Goal: Task Accomplishment & Management: Use online tool/utility

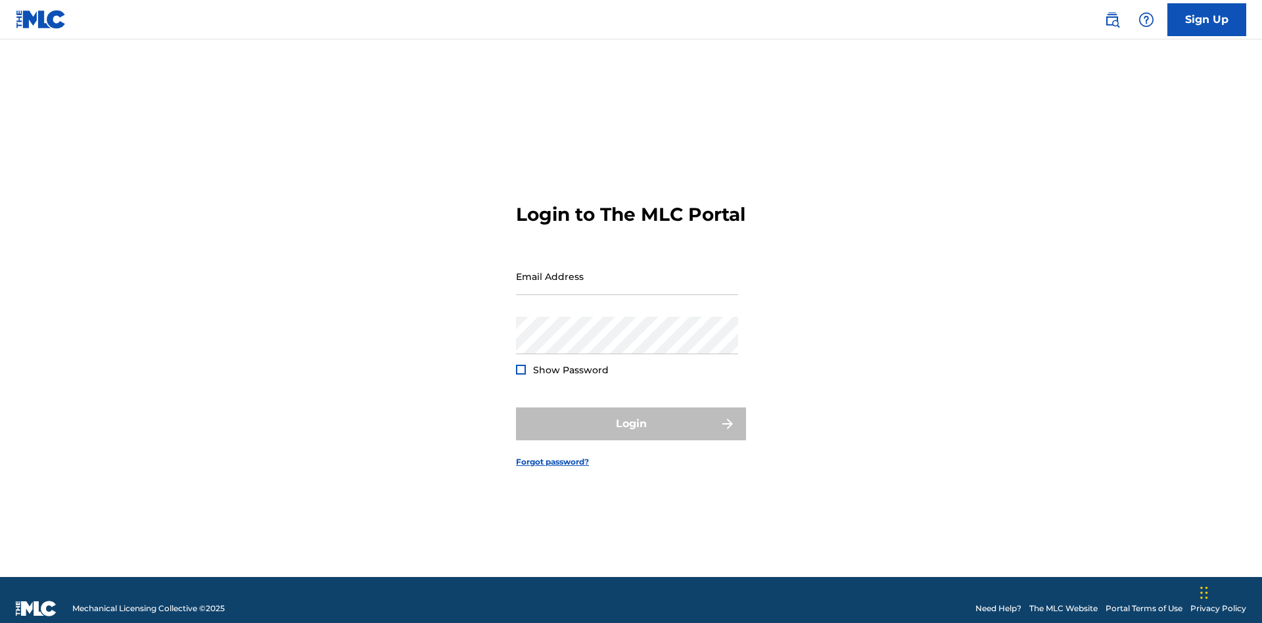
scroll to position [17, 0]
click at [627, 270] on input "Email Address" at bounding box center [627, 276] width 222 height 37
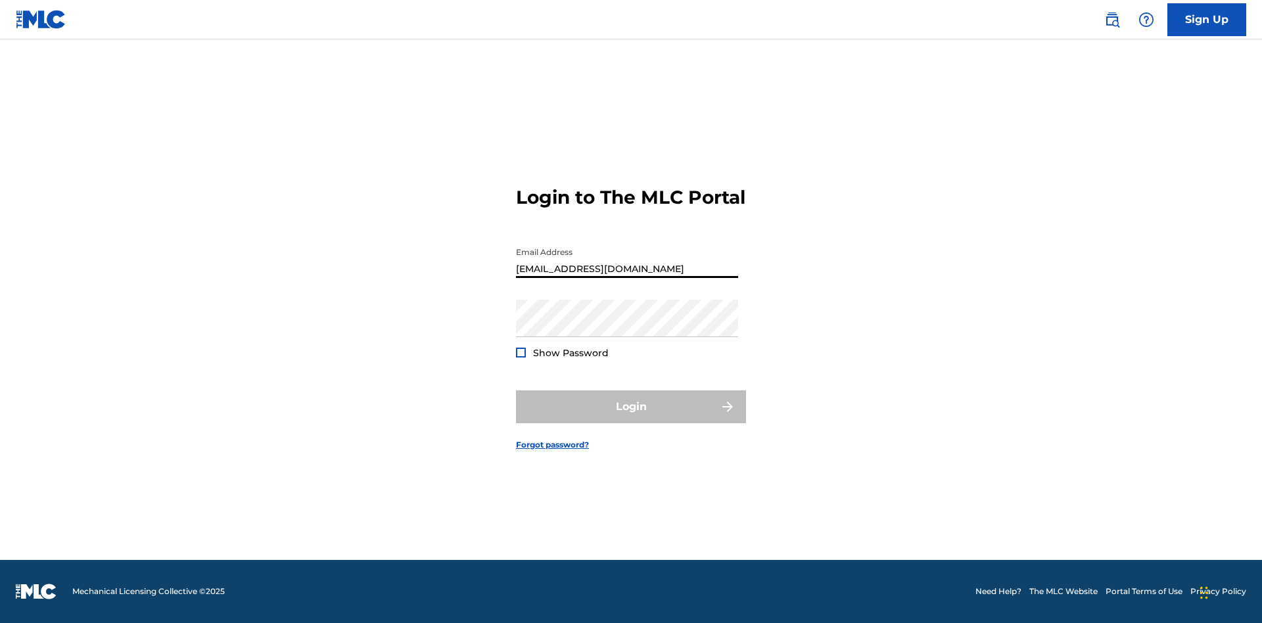
type input "XenaSongwriter@gmail.com"
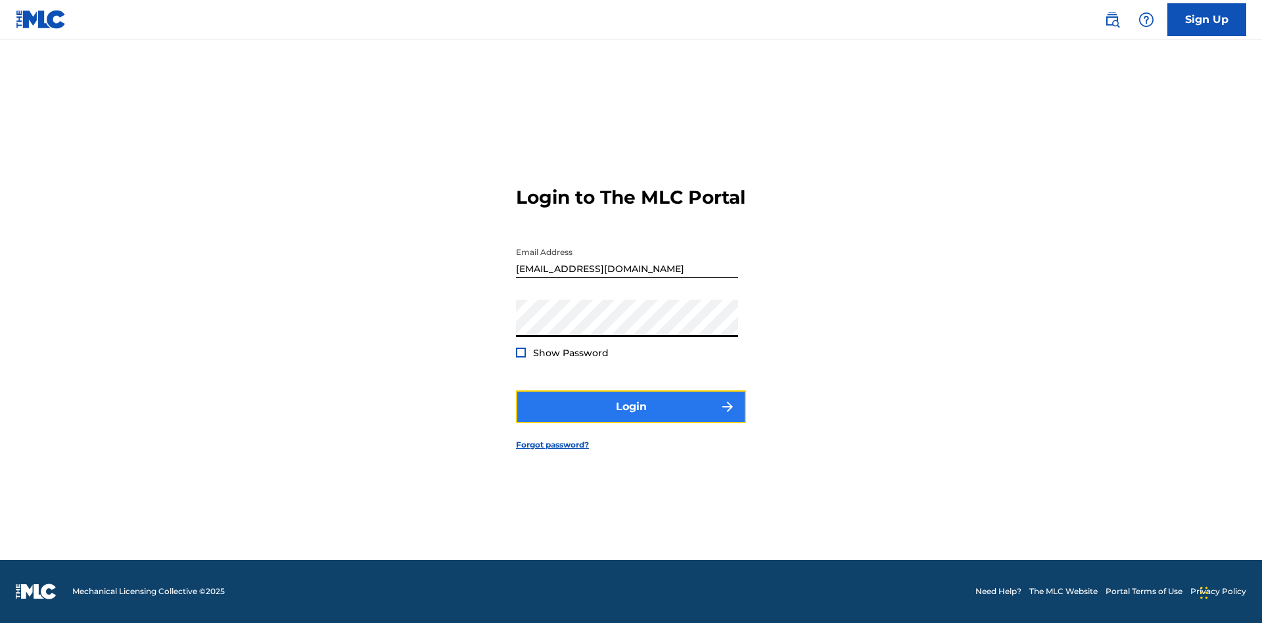
click at [631, 418] on button "Login" at bounding box center [631, 406] width 230 height 33
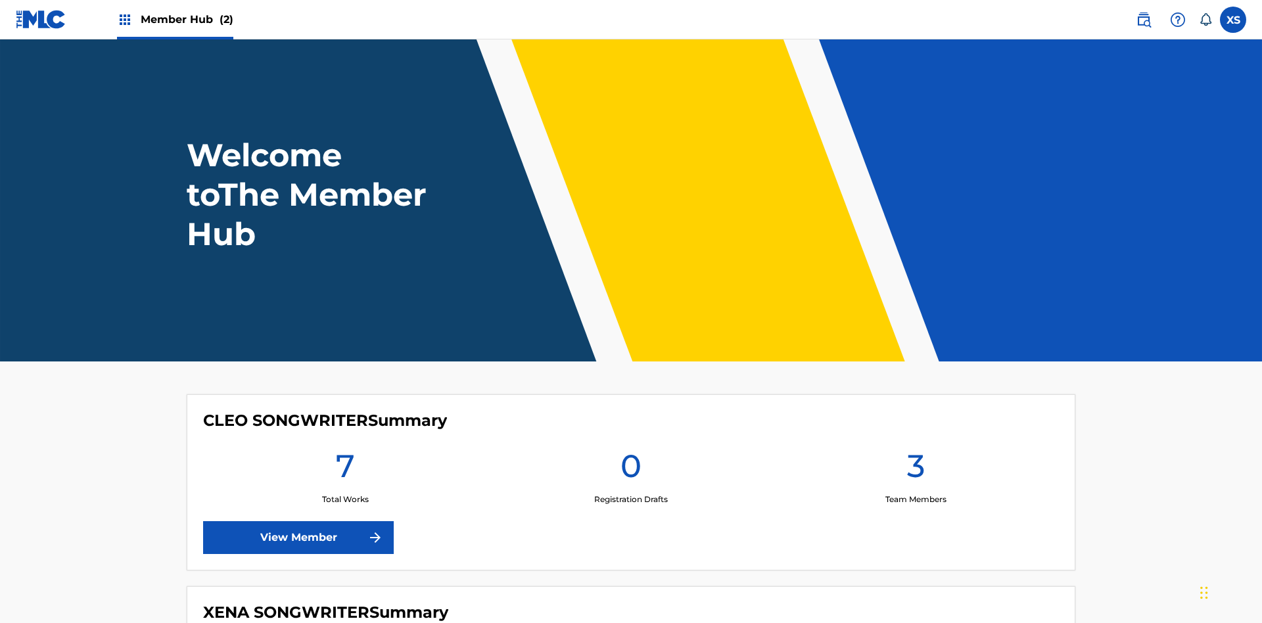
click at [186, 19] on span "Member Hub (2)" at bounding box center [187, 19] width 93 height 15
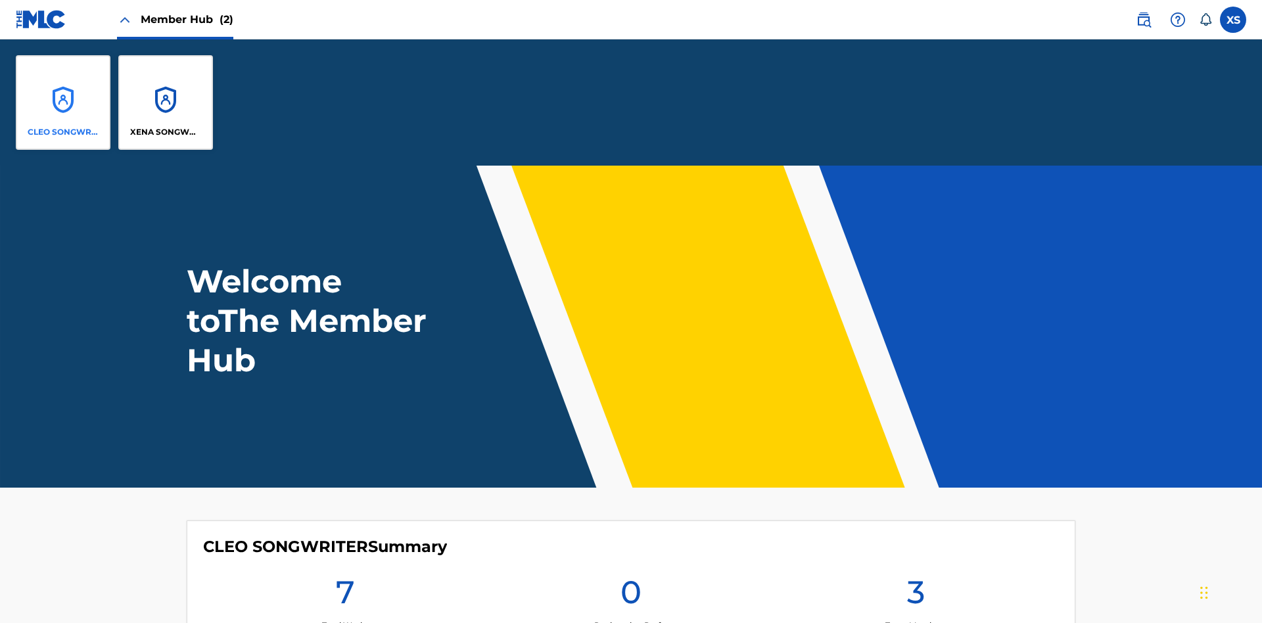
click at [63, 132] on p "CLEO SONGWRITER" at bounding box center [64, 132] width 72 height 12
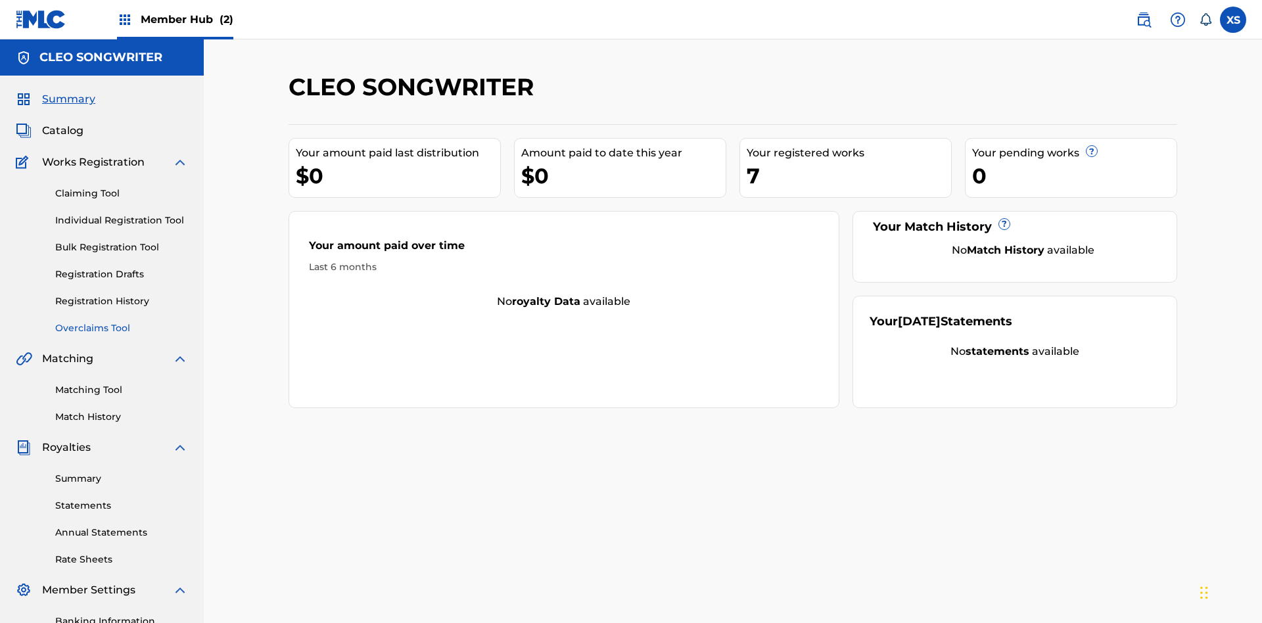
click at [122, 321] on link "Overclaims Tool" at bounding box center [121, 328] width 133 height 14
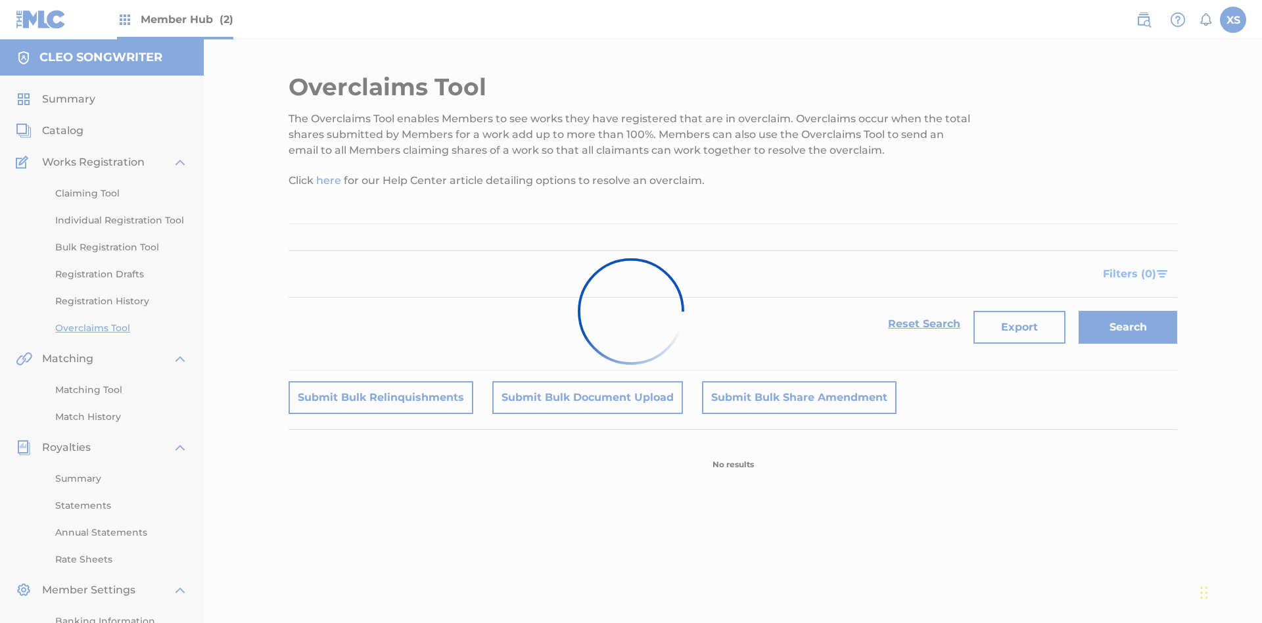
click at [1130, 266] on span "Filters ( 0 )" at bounding box center [1129, 274] width 53 height 16
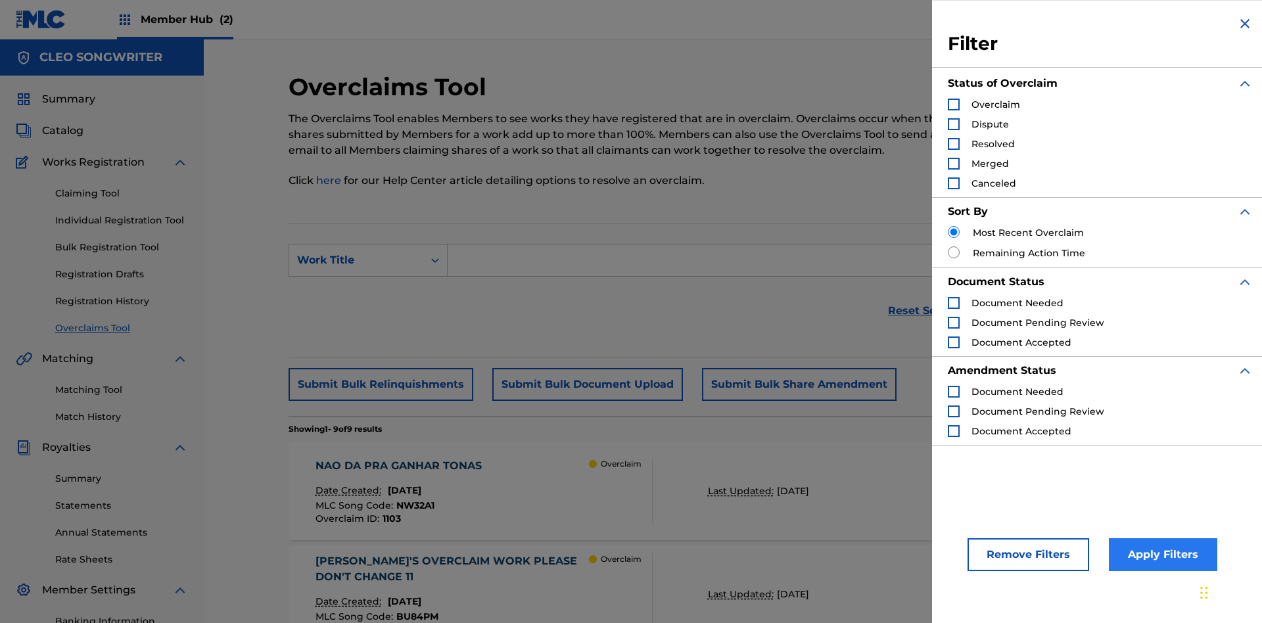
click at [953, 104] on div "Search Form" at bounding box center [954, 105] width 12 height 12
click at [1160, 555] on button "Apply Filters" at bounding box center [1163, 554] width 108 height 33
click at [953, 104] on img "Search Form" at bounding box center [953, 104] width 9 height 9
click at [953, 124] on div "Search Form" at bounding box center [954, 124] width 12 height 12
click at [1160, 555] on button "Apply Filters" at bounding box center [1163, 554] width 108 height 33
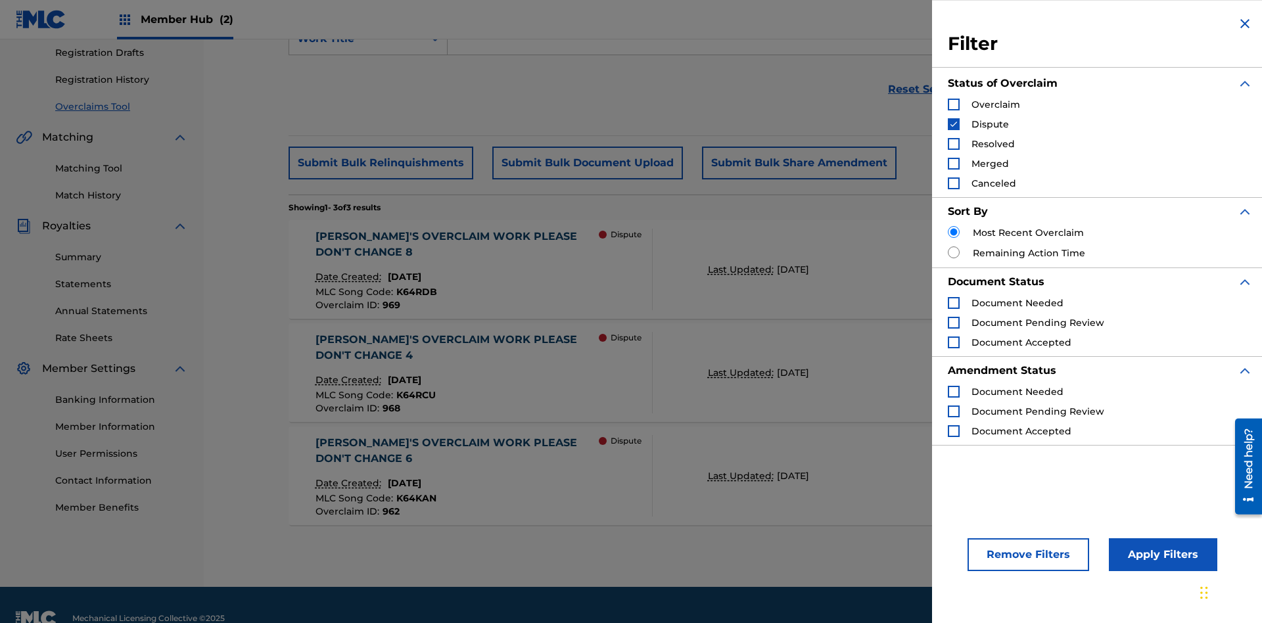
click at [953, 124] on img "Search Form" at bounding box center [953, 124] width 9 height 9
click at [953, 144] on div "Search Form" at bounding box center [954, 144] width 12 height 12
click at [1160, 555] on button "Apply Filters" at bounding box center [1163, 554] width 108 height 33
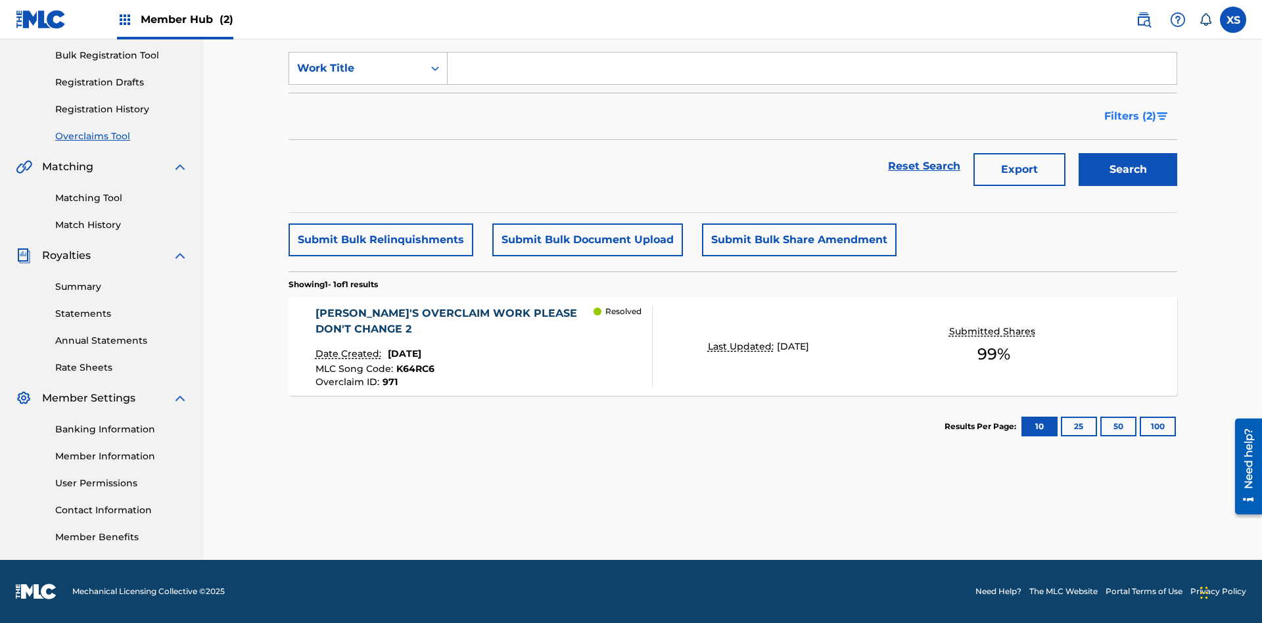
click at [1130, 116] on span "Filters ( 2 )" at bounding box center [1130, 116] width 52 height 16
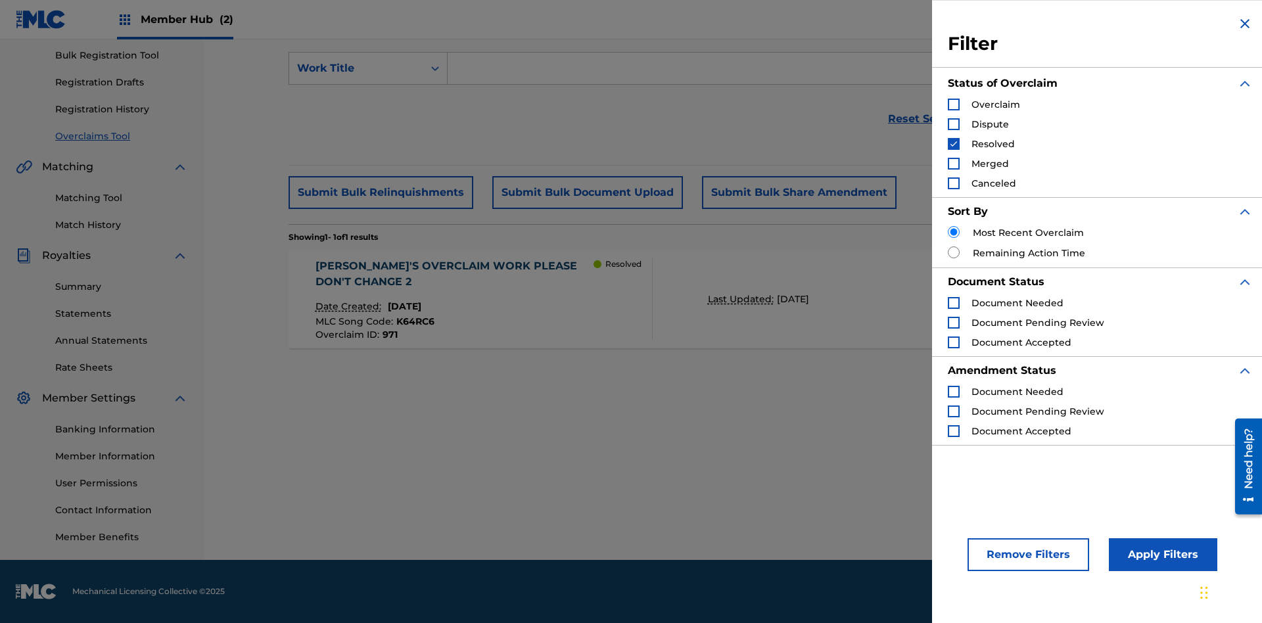
scroll to position [192, 0]
click at [953, 144] on img "Search Form" at bounding box center [953, 143] width 9 height 9
click at [953, 164] on div "Search Form" at bounding box center [954, 164] width 12 height 12
click at [1160, 555] on button "Apply Filters" at bounding box center [1163, 554] width 108 height 33
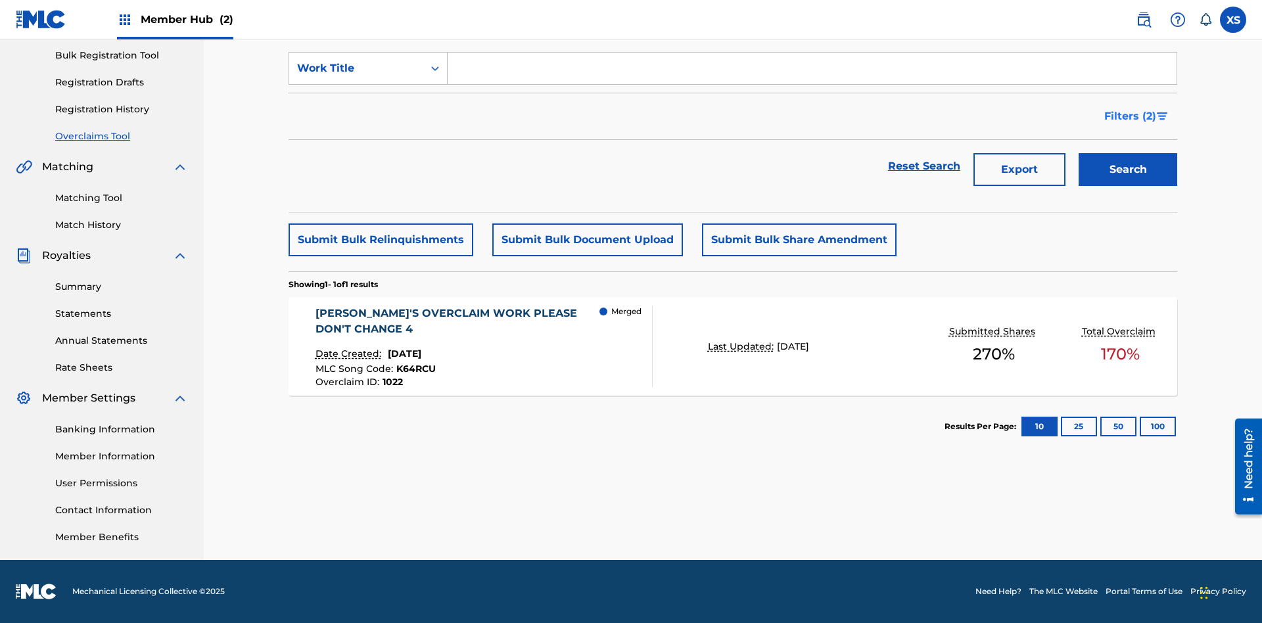
click at [1130, 116] on span "Filters ( 2 )" at bounding box center [1130, 116] width 52 height 16
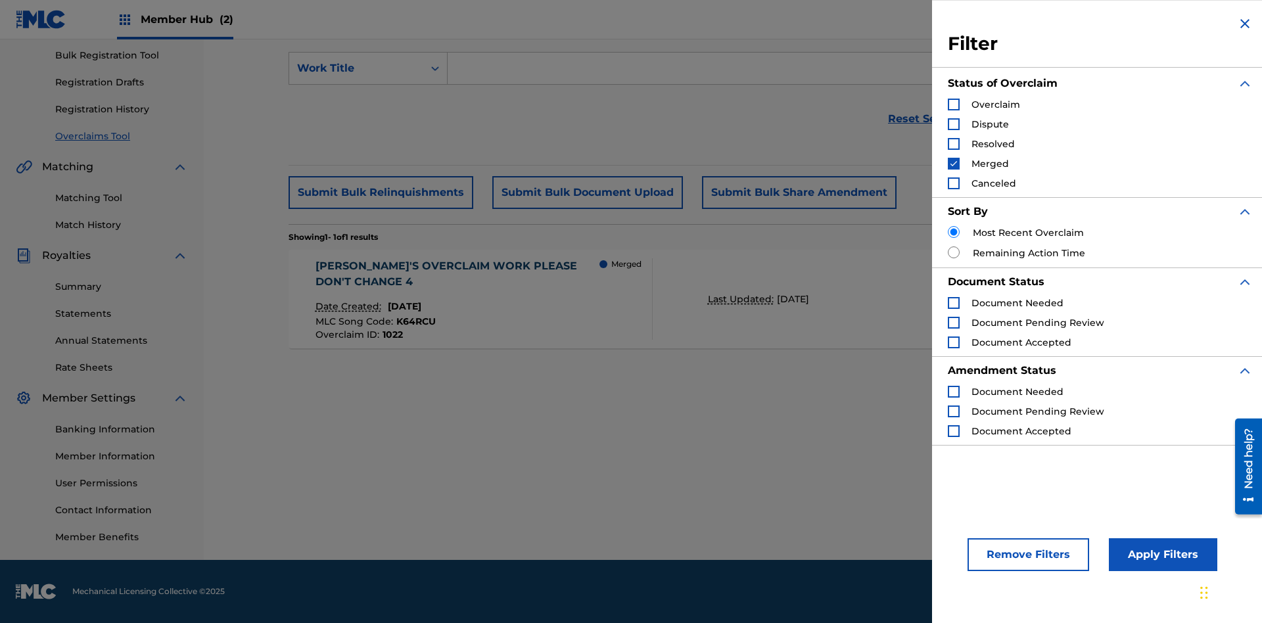
click at [953, 164] on img "Search Form" at bounding box center [953, 163] width 9 height 9
click at [953, 183] on div "Search Form" at bounding box center [954, 183] width 12 height 12
